Goal: Check status: Check status

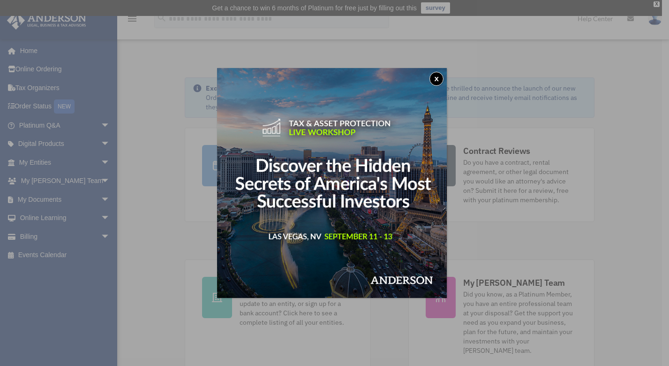
click at [444, 78] on button "x" at bounding box center [437, 79] width 14 height 14
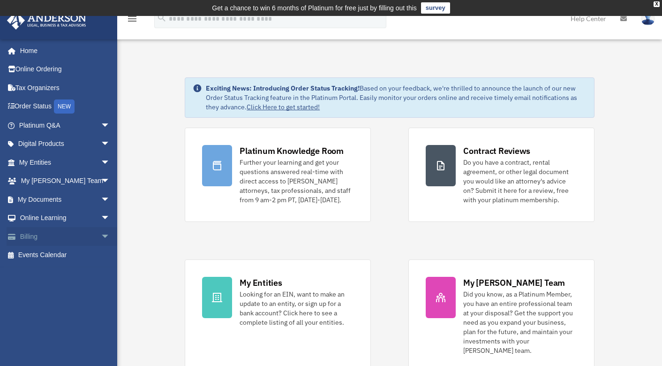
click at [62, 236] on link "Billing arrow_drop_down" at bounding box center [66, 236] width 118 height 19
click at [101, 236] on span "arrow_drop_down" at bounding box center [110, 236] width 19 height 19
click at [81, 251] on link "$ Open Invoices" at bounding box center [68, 255] width 111 height 19
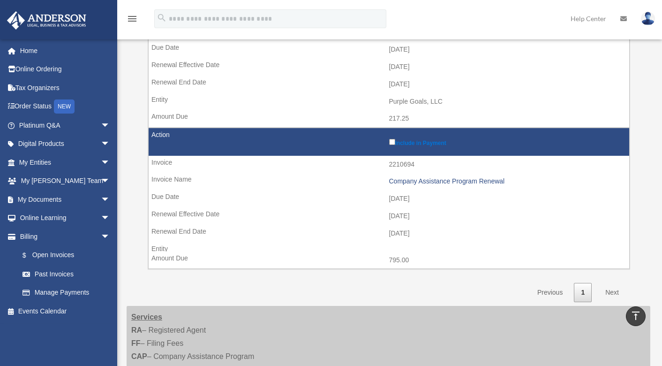
scroll to position [205, 0]
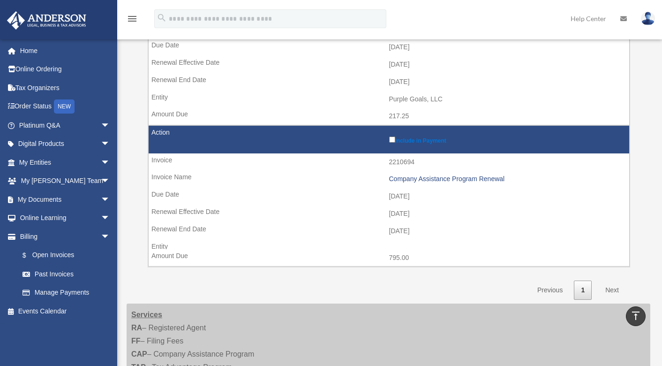
click at [616, 289] on link "Next" at bounding box center [613, 290] width 28 height 19
click at [613, 289] on link "Next" at bounding box center [613, 290] width 28 height 19
click at [612, 293] on link "Next" at bounding box center [613, 290] width 28 height 19
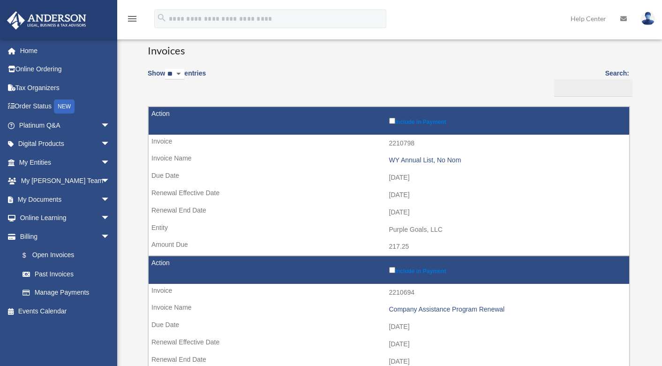
scroll to position [85, 0]
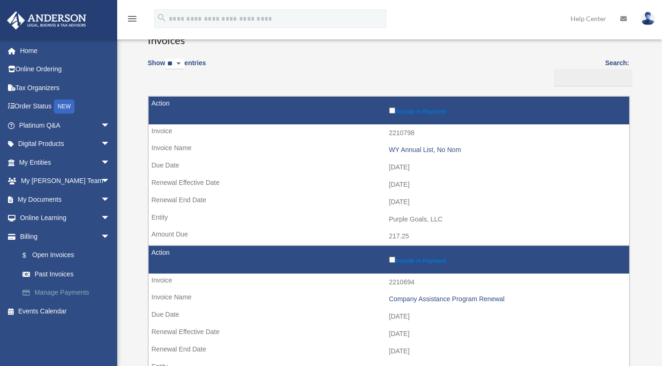
click at [70, 293] on link "Manage Payments" at bounding box center [68, 292] width 111 height 19
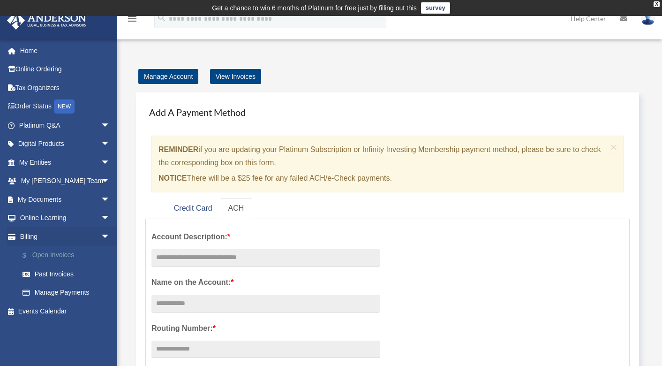
click at [66, 258] on link "$ Open Invoices" at bounding box center [68, 255] width 111 height 19
click at [59, 271] on link "Past Invoices" at bounding box center [68, 274] width 111 height 19
click at [60, 272] on link "Past Invoices" at bounding box center [68, 274] width 111 height 19
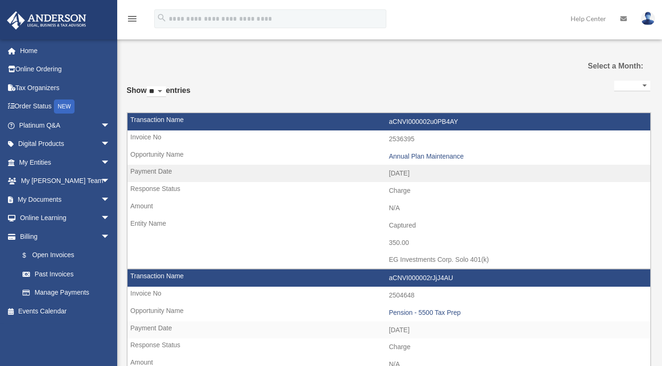
select select
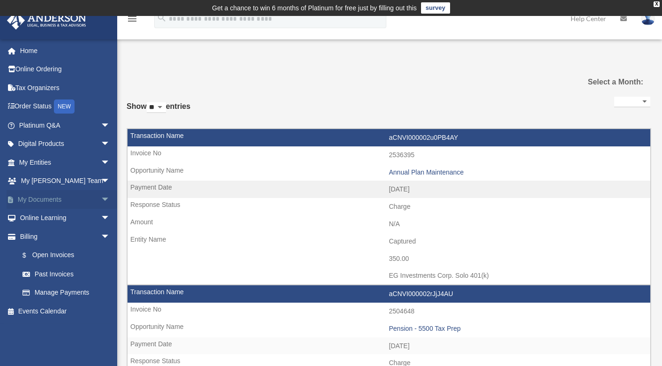
click at [45, 197] on link "My Documents arrow_drop_down" at bounding box center [66, 199] width 118 height 19
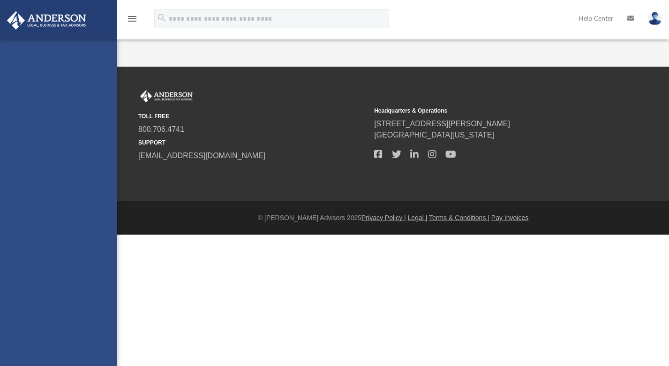
click at [54, 258] on div "[EMAIL_ADDRESS][DOMAIN_NAME] Sign Out [EMAIL_ADDRESS][DOMAIN_NAME] Home Online …" at bounding box center [58, 222] width 117 height 366
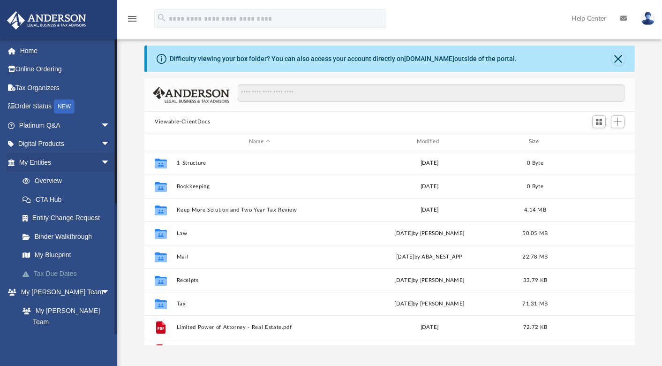
scroll to position [37, 0]
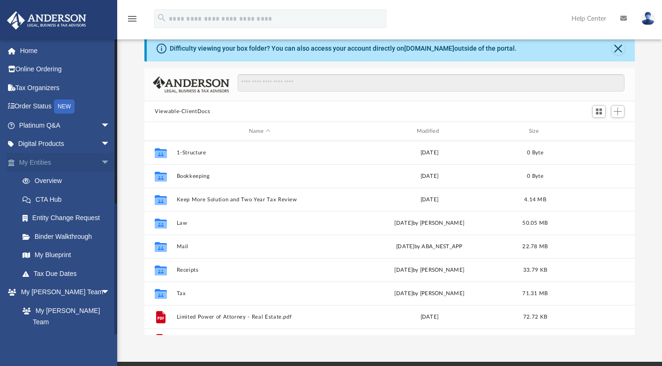
click at [101, 164] on span "arrow_drop_down" at bounding box center [110, 162] width 19 height 19
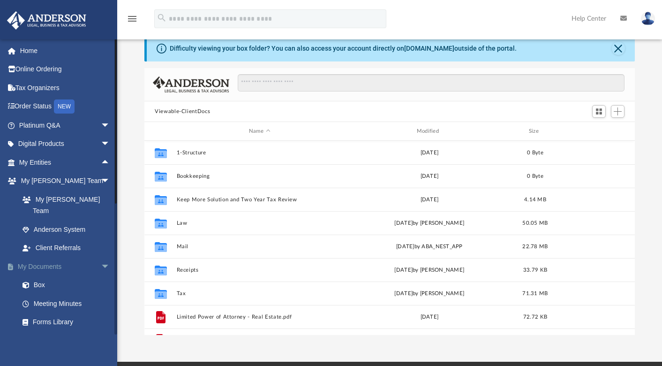
click at [101, 257] on span "arrow_drop_down" at bounding box center [110, 266] width 19 height 19
click at [101, 185] on span "arrow_drop_down" at bounding box center [110, 181] width 19 height 19
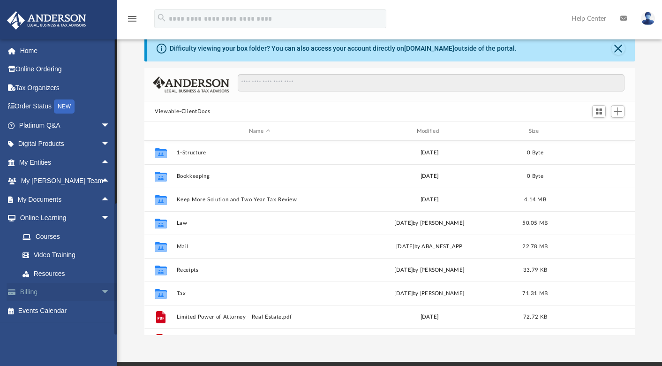
click at [101, 290] on span "arrow_drop_down" at bounding box center [110, 292] width 19 height 19
click at [101, 219] on span "arrow_drop_down" at bounding box center [110, 218] width 19 height 19
click at [51, 256] on link "$ Open Invoices" at bounding box center [68, 255] width 111 height 19
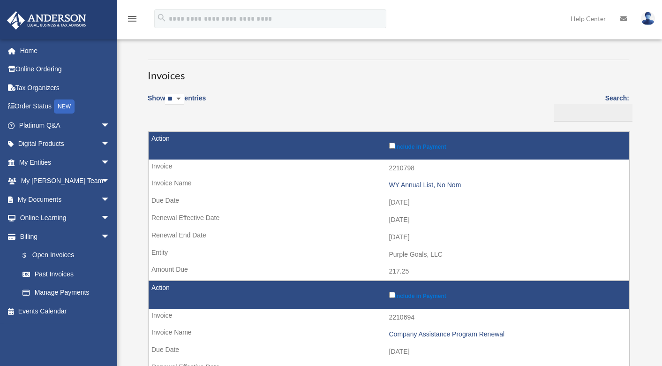
scroll to position [45, 0]
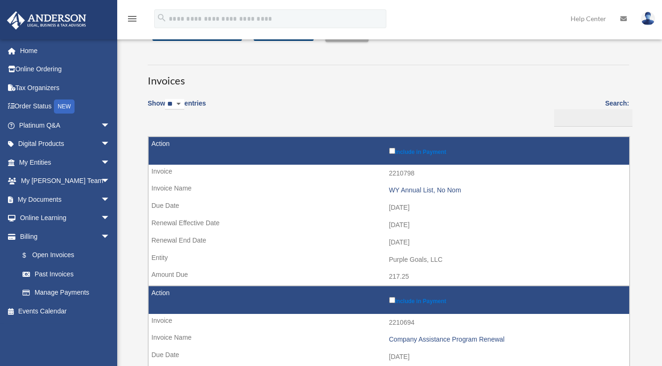
click at [213, 208] on td "2025-10-11" at bounding box center [389, 208] width 481 height 18
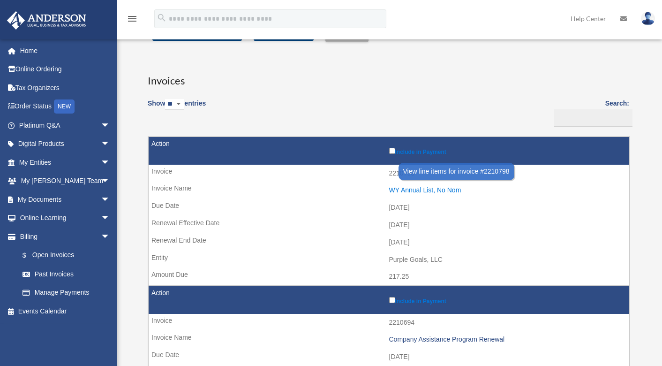
click at [414, 191] on div "WY Annual List, No Nom" at bounding box center [507, 190] width 236 height 8
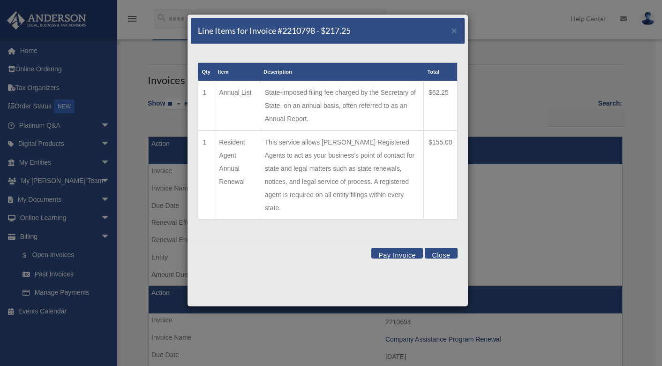
click at [444, 248] on button "Close" at bounding box center [441, 253] width 32 height 11
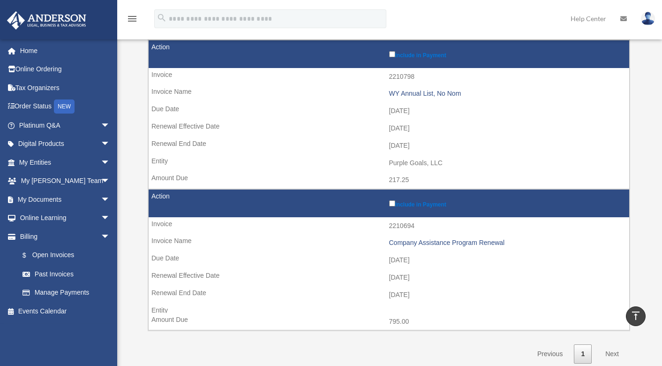
scroll to position [139, 0]
